Goal: Information Seeking & Learning: Learn about a topic

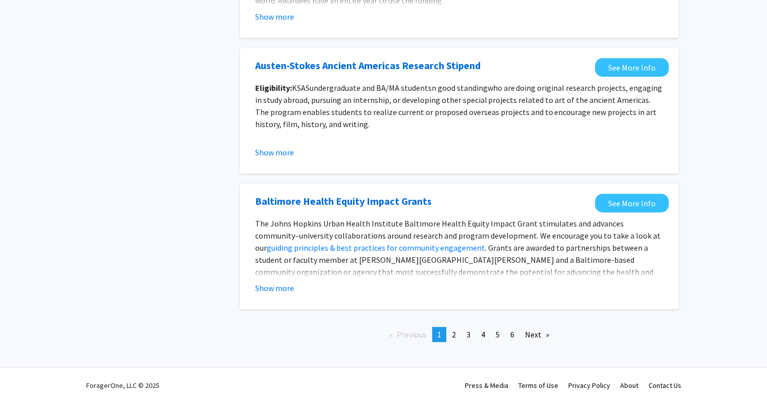
scroll to position [1114, 0]
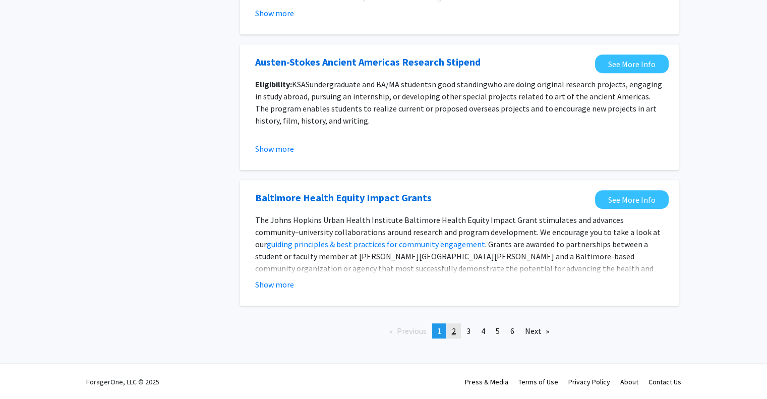
click at [451, 332] on link "page 2" at bounding box center [454, 330] width 14 height 15
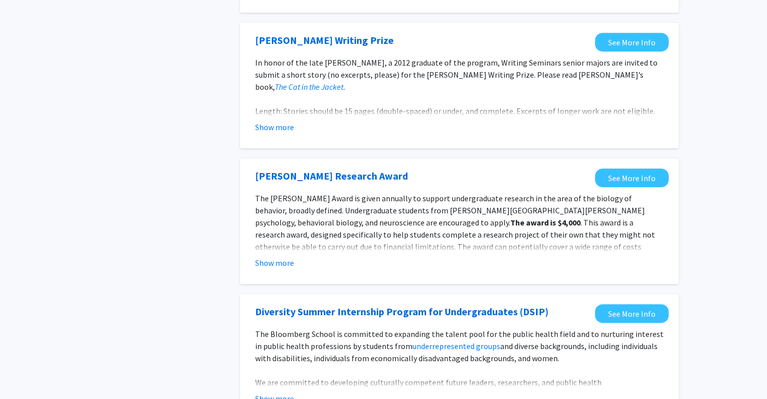
scroll to position [1154, 0]
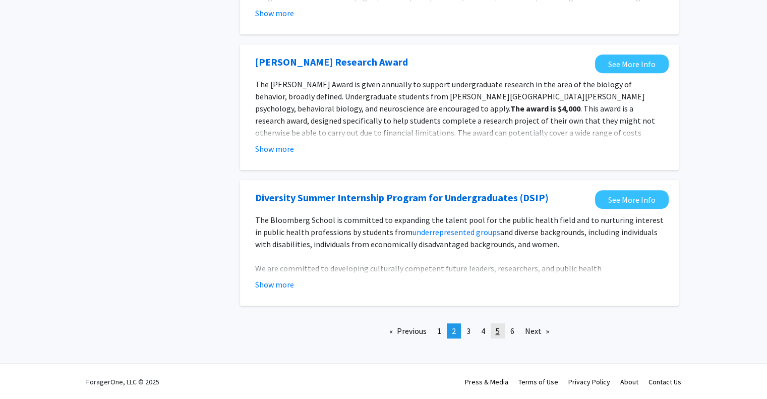
click at [500, 330] on link "page 5" at bounding box center [498, 330] width 14 height 15
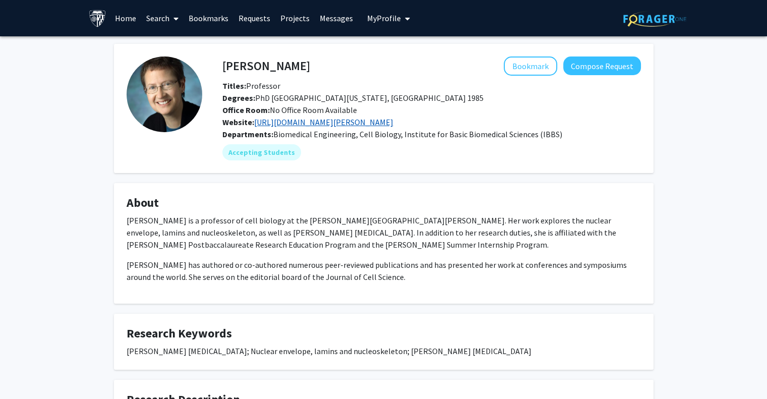
click at [393, 120] on link "https://cellbio.jhmi.edu/people/katherine-kathy-wilson-ph-d/" at bounding box center [323, 122] width 139 height 10
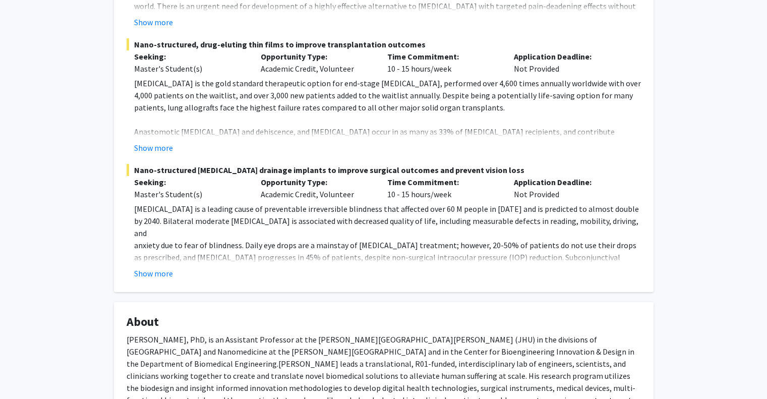
scroll to position [305, 0]
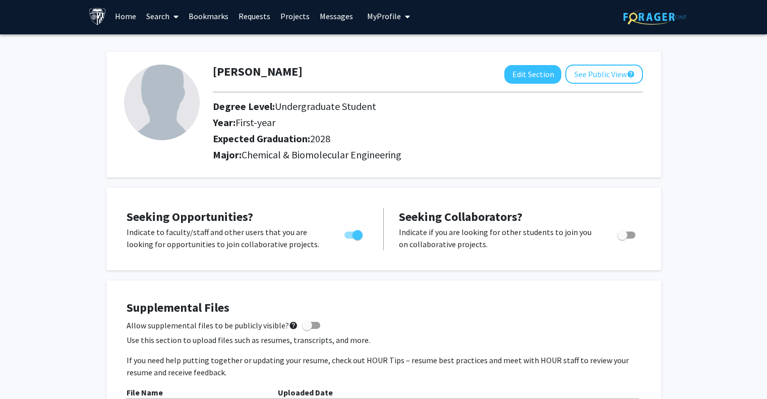
scroll to position [4, 0]
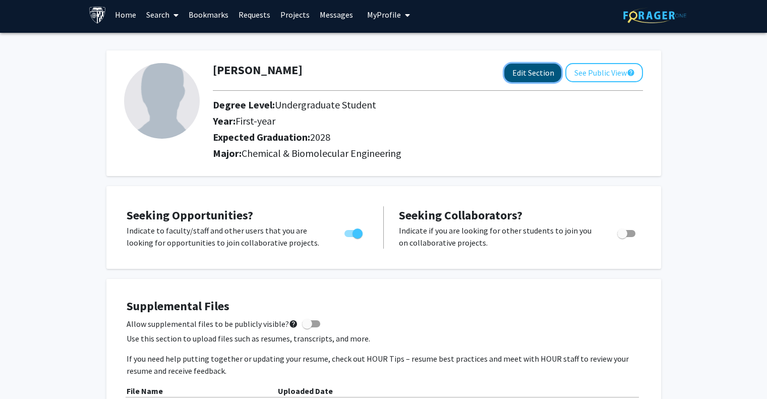
click at [539, 72] on button "Edit Section" at bounding box center [532, 73] width 57 height 19
select select "first-year"
select select "2028"
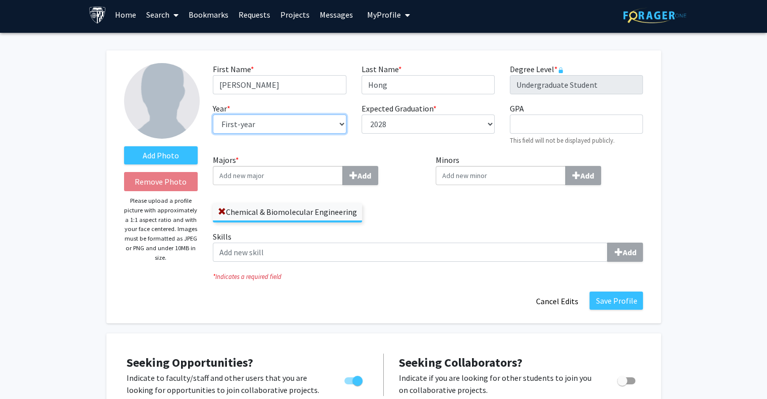
click at [294, 120] on select "--- First-year Sophomore Junior Senior Postbaccalaureate Certificate" at bounding box center [279, 123] width 133 height 19
select select "sophomore"
click at [213, 114] on select "--- First-year Sophomore Junior Senior Postbaccalaureate Certificate" at bounding box center [279, 123] width 133 height 19
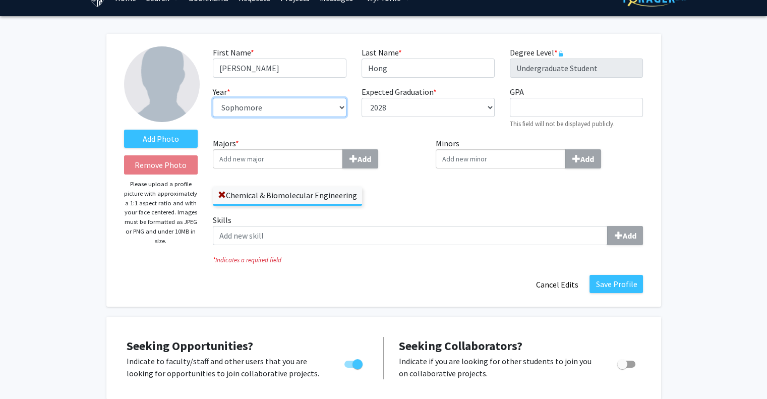
scroll to position [28, 0]
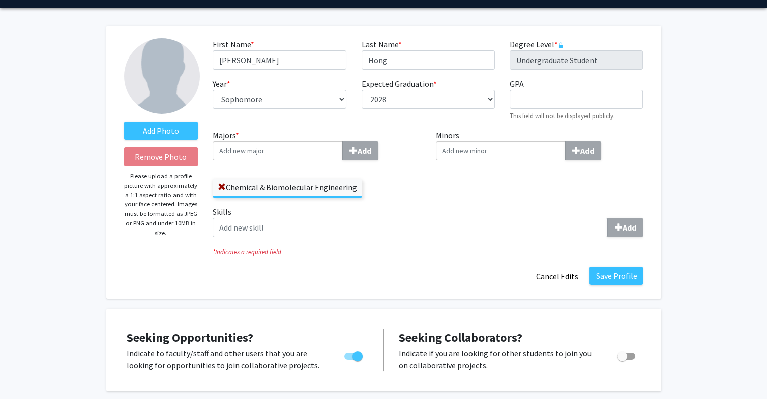
click at [328, 147] on input "Majors * Add" at bounding box center [278, 150] width 130 height 19
type input "C"
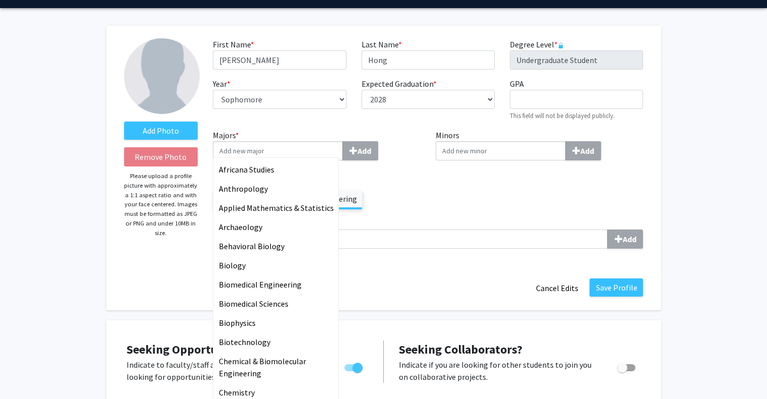
click at [458, 176] on div "Minors Add" at bounding box center [539, 173] width 223 height 88
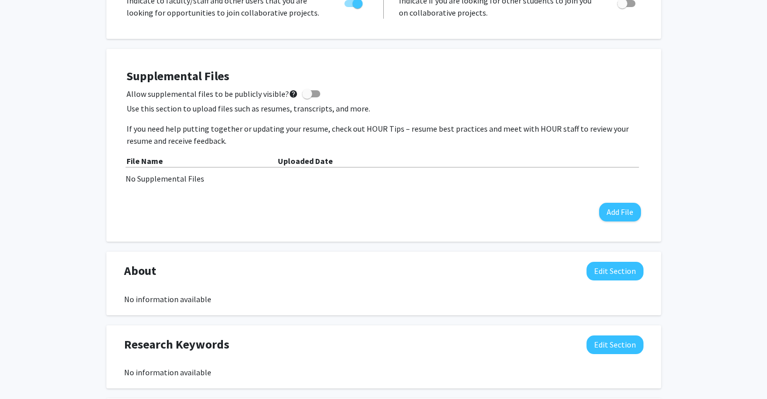
scroll to position [383, 0]
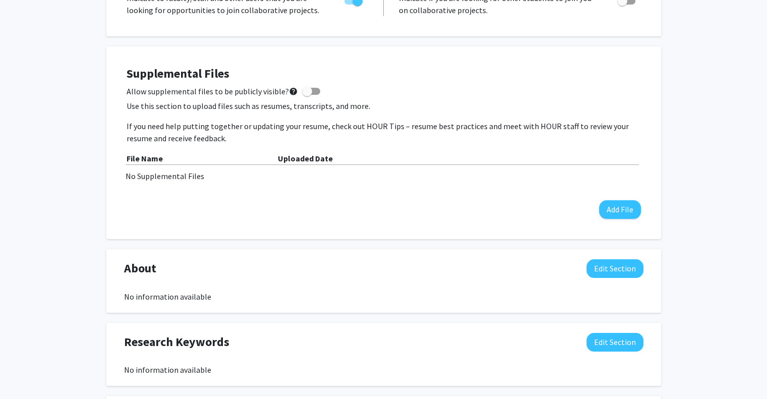
click at [307, 88] on span at bounding box center [311, 91] width 18 height 7
click at [307, 95] on input "Allow supplemental files to be publicly visible? help" at bounding box center [307, 95] width 1 height 1
checkbox input "true"
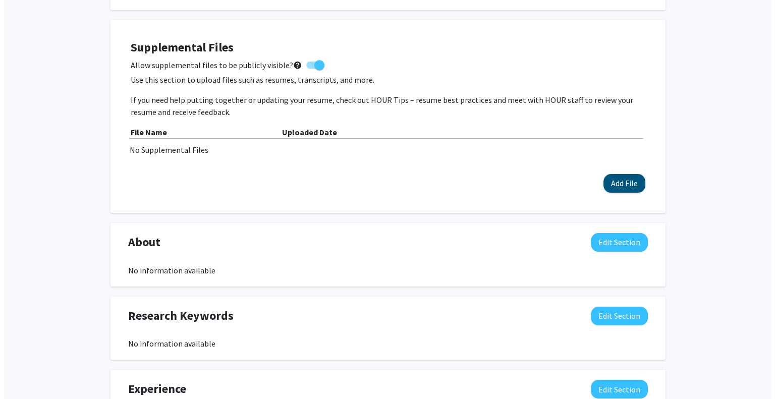
scroll to position [364, 0]
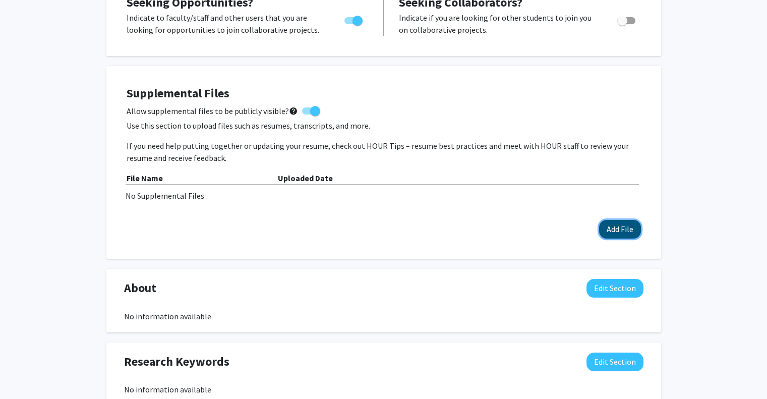
click at [623, 224] on button "Add File" at bounding box center [620, 229] width 42 height 19
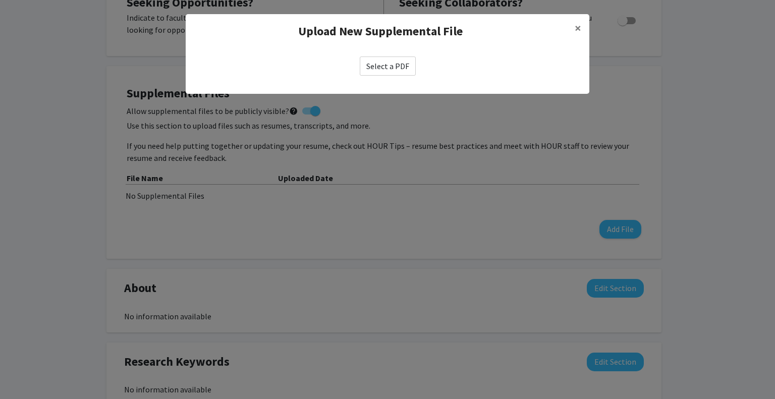
click at [392, 57] on label "Select a PDF" at bounding box center [388, 65] width 56 height 19
click at [0, 0] on input "Select a PDF" at bounding box center [0, 0] width 0 height 0
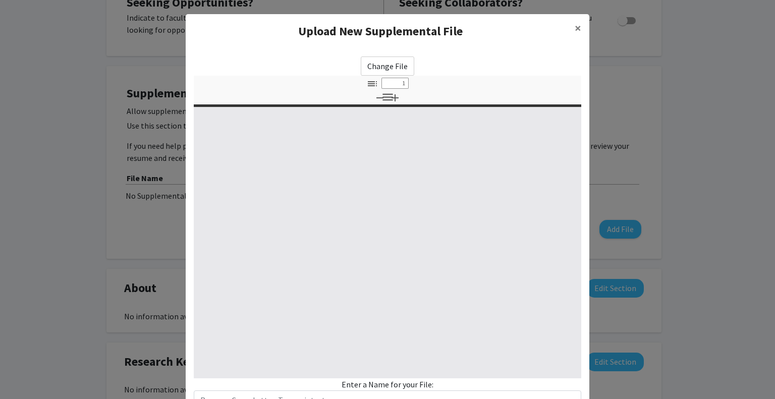
select select "custom"
type input "0"
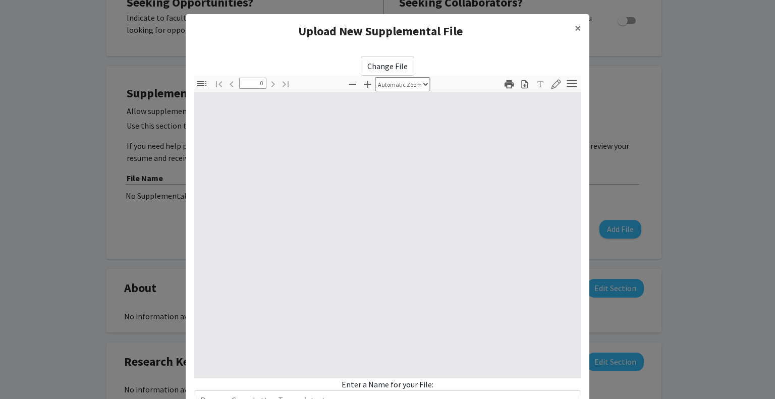
select select "custom"
type input "1"
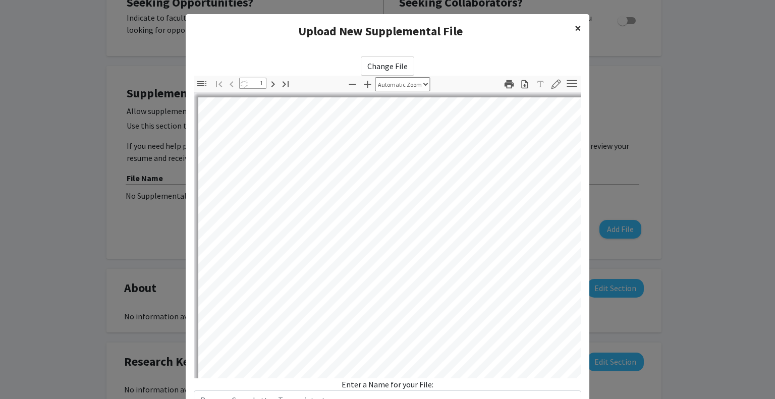
select select "auto"
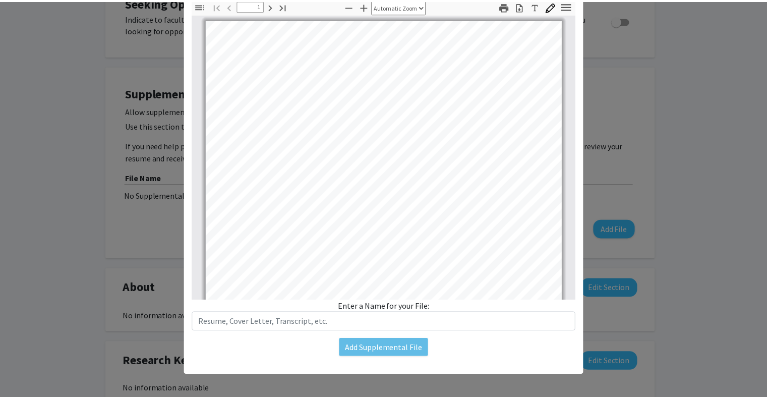
scroll to position [0, 0]
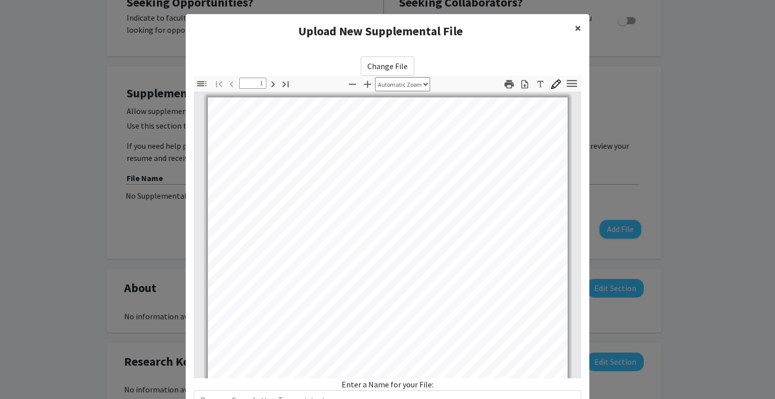
click at [574, 24] on span "×" at bounding box center [577, 28] width 7 height 16
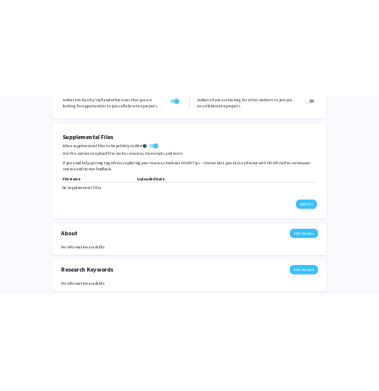
scroll to position [376, 0]
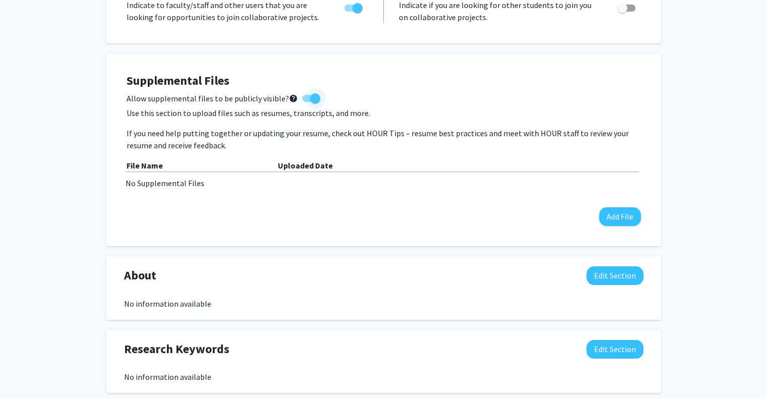
click at [310, 100] on span at bounding box center [315, 98] width 10 height 10
click at [307, 102] on input "Allow supplemental files to be publicly visible? help" at bounding box center [307, 102] width 1 height 1
checkbox input "false"
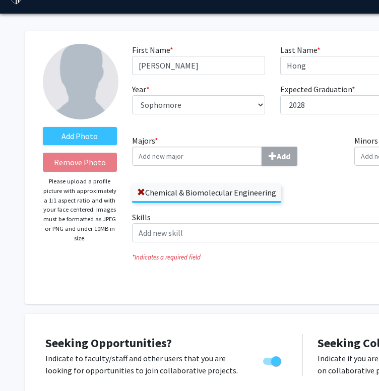
scroll to position [0, 0]
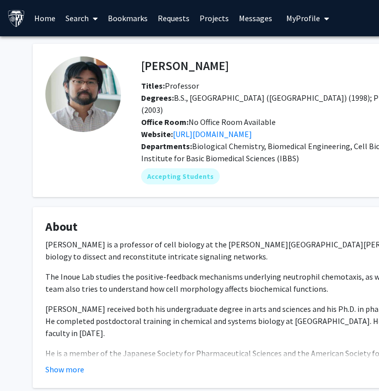
click at [212, 68] on h4 "Takanari Inoue" at bounding box center [185, 65] width 88 height 19
copy h4 "Inoue"
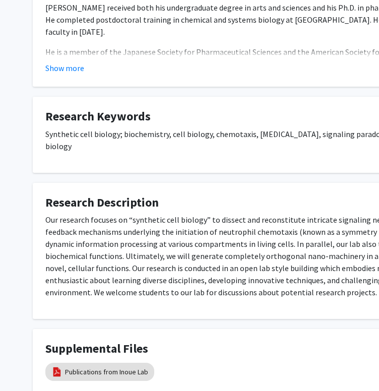
scroll to position [353, 0]
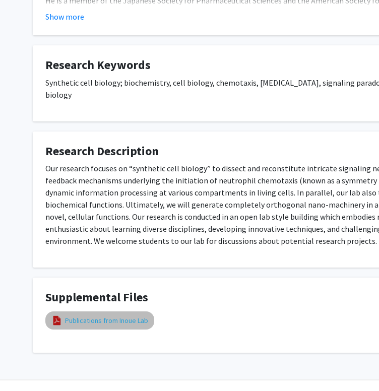
click at [141, 316] on link "Publications from Inoue Lab" at bounding box center [106, 321] width 83 height 11
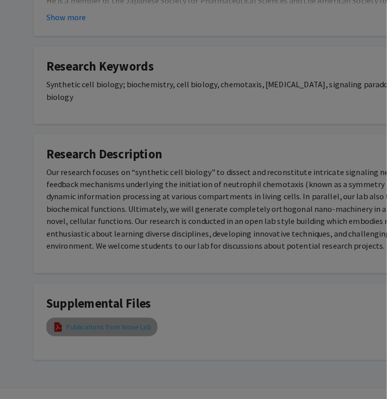
scroll to position [345, 0]
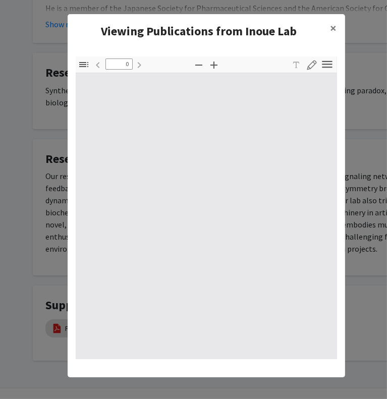
type input "1"
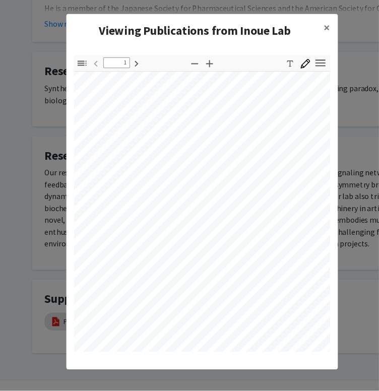
scroll to position [35, 46]
click at [323, 32] on button "×" at bounding box center [333, 28] width 23 height 28
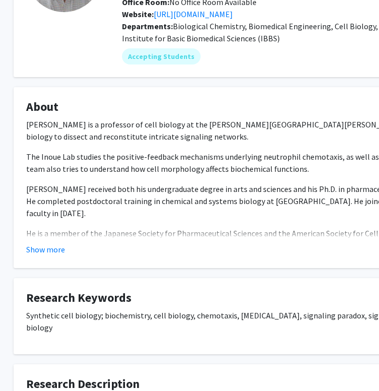
scroll to position [122, 19]
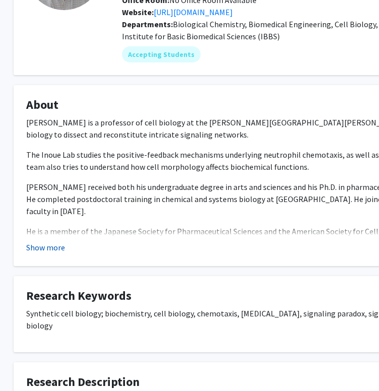
click at [51, 242] on button "Show more" at bounding box center [45, 248] width 39 height 12
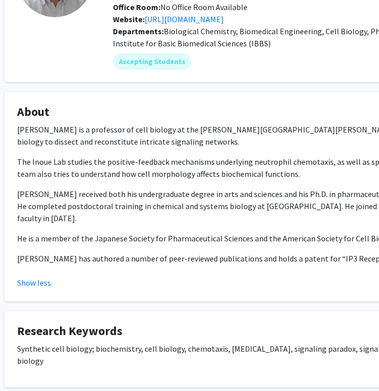
scroll to position [115, 22]
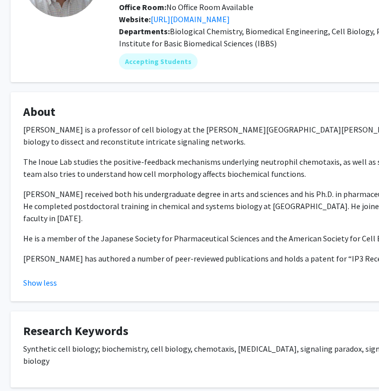
click at [101, 156] on p "The Inoue Lab studies the positive-feedback mechanisms underlying neutrophil ch…" at bounding box center [280, 168] width 514 height 24
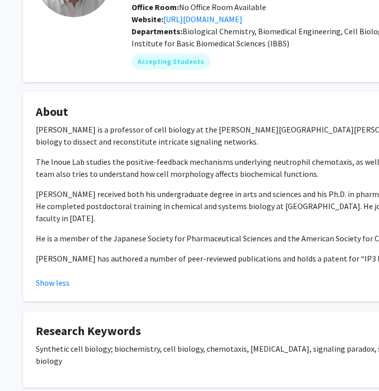
scroll to position [115, 0]
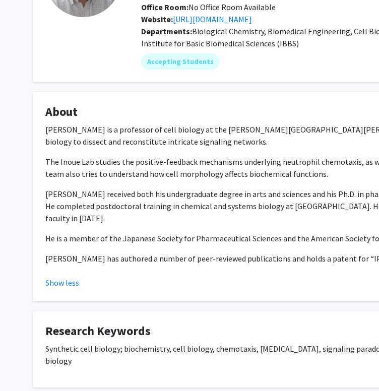
click at [311, 160] on p "The Inoue Lab studies the positive-feedback mechanisms underlying neutrophil ch…" at bounding box center [302, 168] width 514 height 24
drag, startPoint x: 222, startPoint y: 170, endPoint x: 206, endPoint y: 169, distance: 16.2
click at [206, 169] on div "Dr. Takanari Inoue is a professor of cell biology at the Johns Hopkins Universi…" at bounding box center [302, 194] width 514 height 141
click at [169, 165] on p "The Inoue Lab studies the positive-feedback mechanisms underlying neutrophil ch…" at bounding box center [302, 168] width 514 height 24
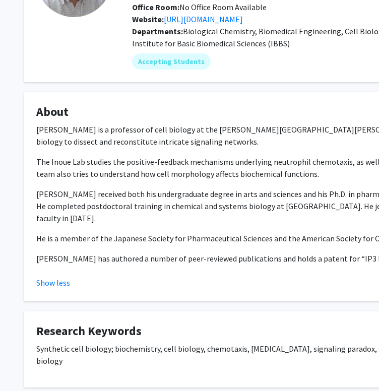
scroll to position [115, 8]
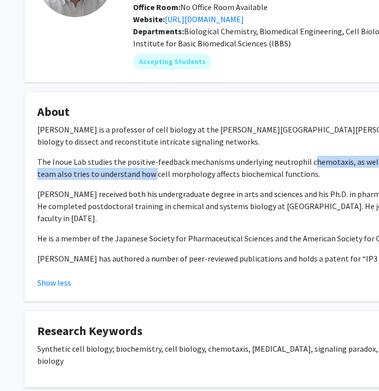
drag, startPoint x: 135, startPoint y: 161, endPoint x: 308, endPoint y: 153, distance: 173.1
click at [308, 156] on p "The Inoue Lab studies the positive-feedback mechanisms underlying neutrophil ch…" at bounding box center [294, 168] width 514 height 24
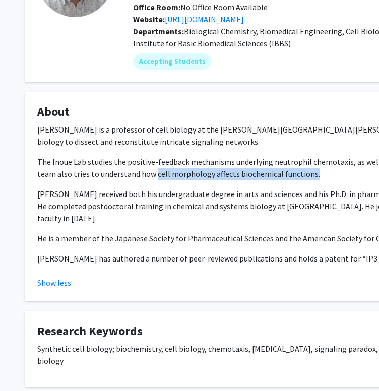
drag, startPoint x: 304, startPoint y: 160, endPoint x: 134, endPoint y: 161, distance: 169.9
click at [134, 161] on p "The Inoue Lab studies the positive-feedback mechanisms underlying neutrophil ch…" at bounding box center [294, 168] width 514 height 24
copy p "cell morphology affects biochemical functions."
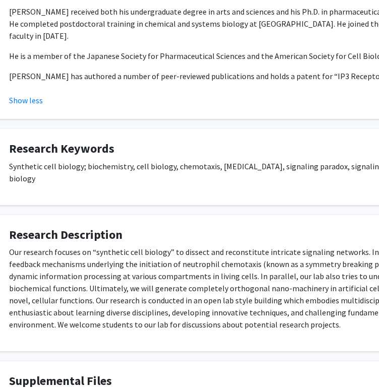
scroll to position [369, 36]
